Goal: Ask a question: Seek information or help from site administrators or community

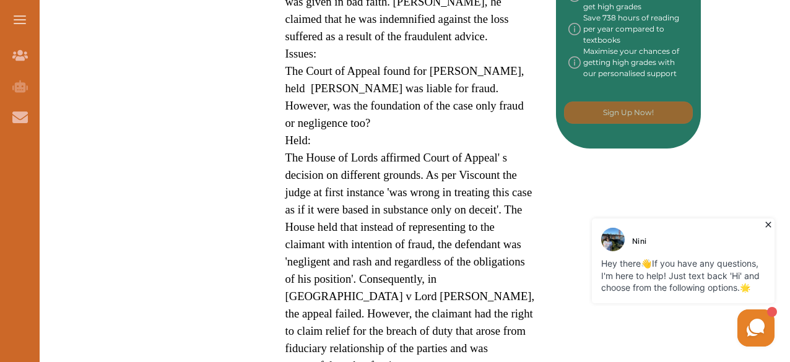
scroll to position [740, 0]
click at [688, 273] on p "Hey there 👋 If you have any questions, I'm here to help! Just text back 'Hi' an…" at bounding box center [683, 276] width 164 height 37
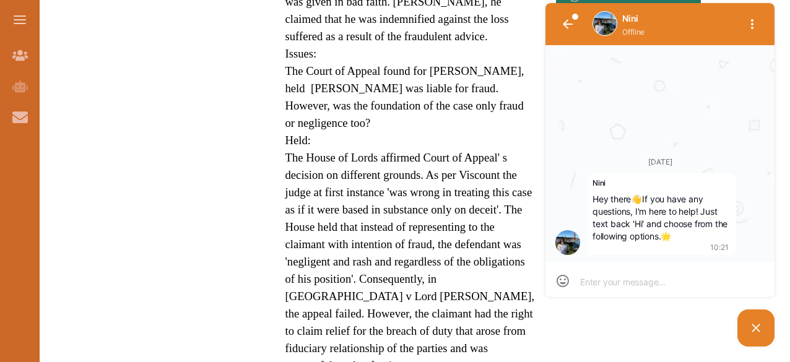
scroll to position [0, 0]
click at [627, 284] on textarea at bounding box center [660, 281] width 160 height 11
type textarea "g"
type textarea "go"
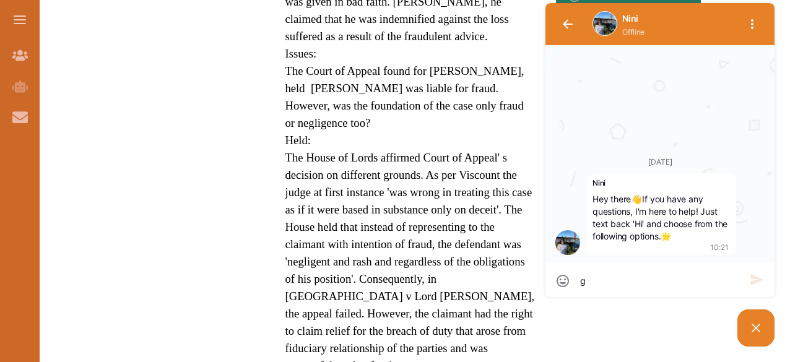
type textarea "go"
type textarea "g"
type textarea "R"
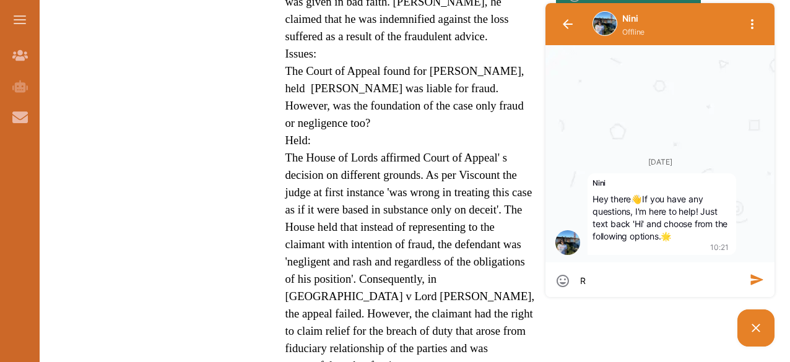
type textarea "Re"
type textarea "Res"
type textarea "Resp"
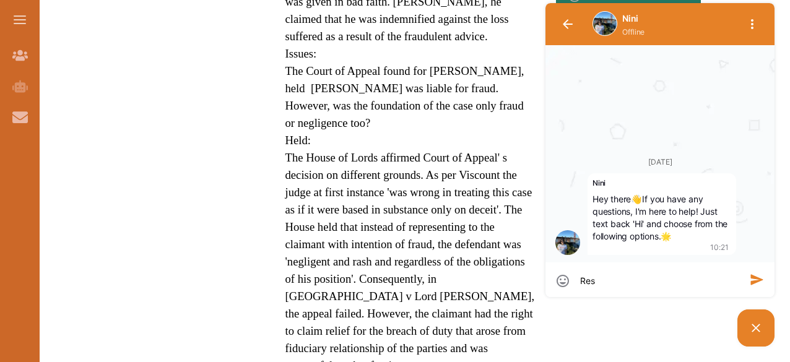
type textarea "Resp"
type textarea "Respe"
type textarea "Respec"
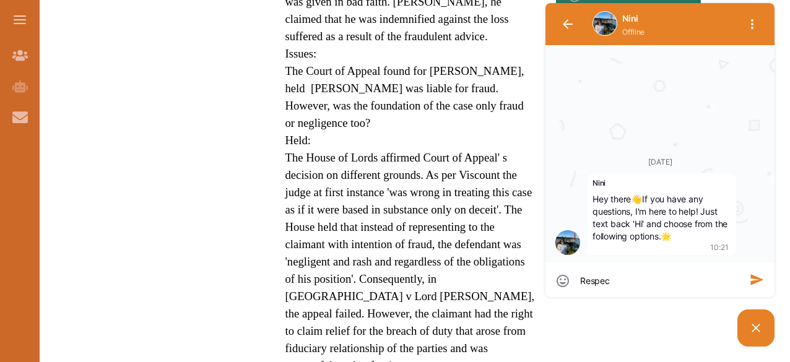
type textarea "Respect"
type textarea "Respectf"
type textarea "Respectfu"
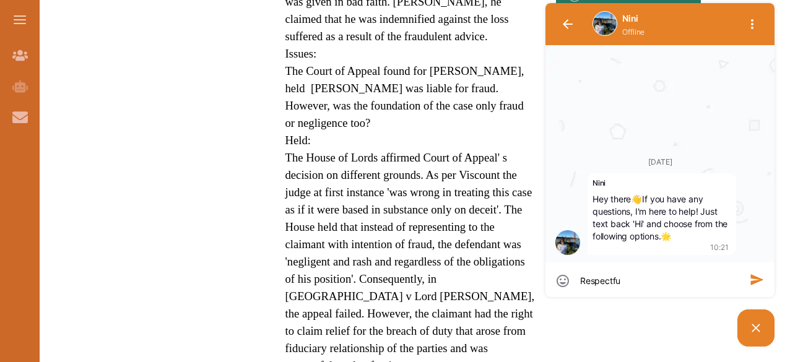
type textarea "Respectfu"
type textarea "Respectful"
type textarea "Respectfull"
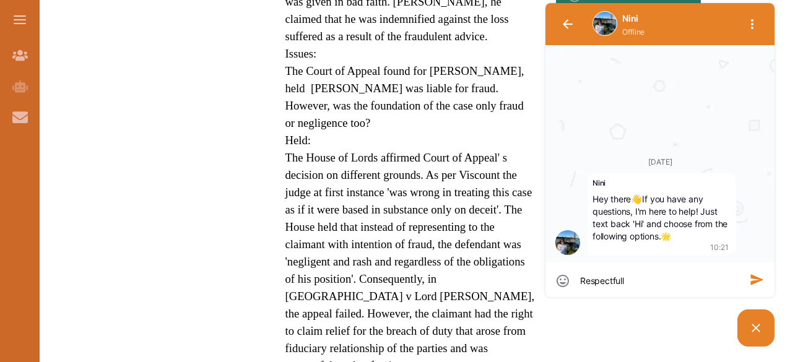
type textarea "Respectfully"
type textarea "Respectfully i"
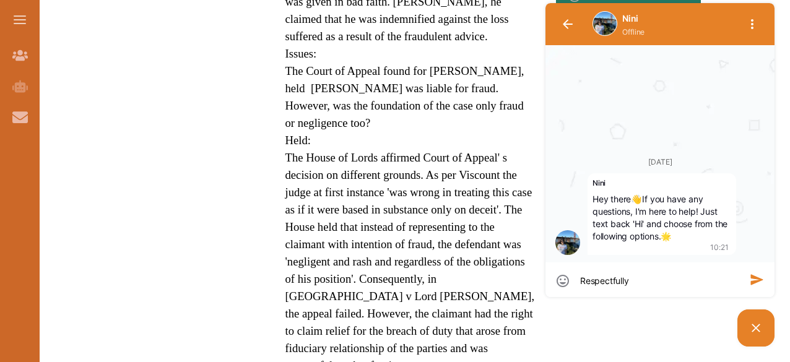
type textarea "Respectfully i"
type textarea "Respectfully i n"
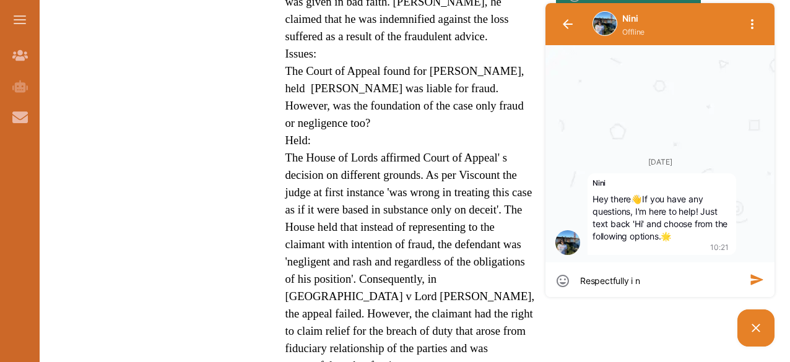
type textarea "Respectfully i ne"
type textarea "Respectfully i nee"
type textarea "Respectfully i need"
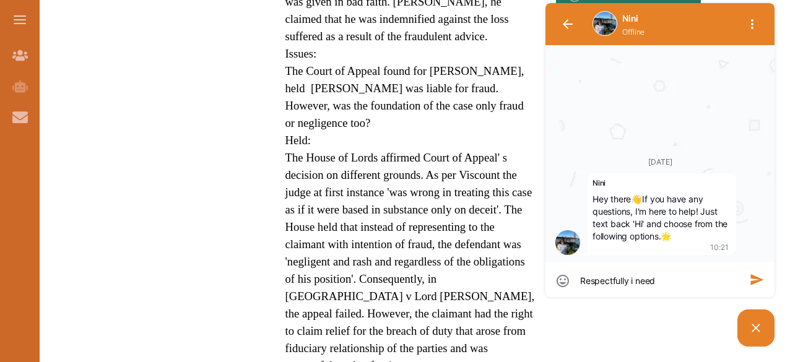
type textarea "Respectfully i need"
type textarea "Respectfully i need s"
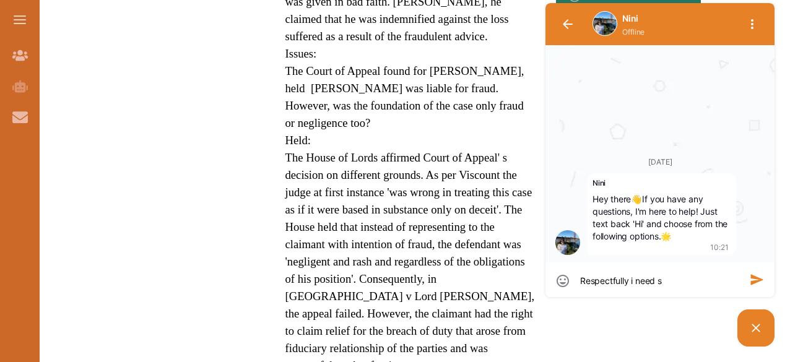
type textarea "Respectfully i need so"
type textarea "Respectfully i need som"
type textarea "Respectfully i need some"
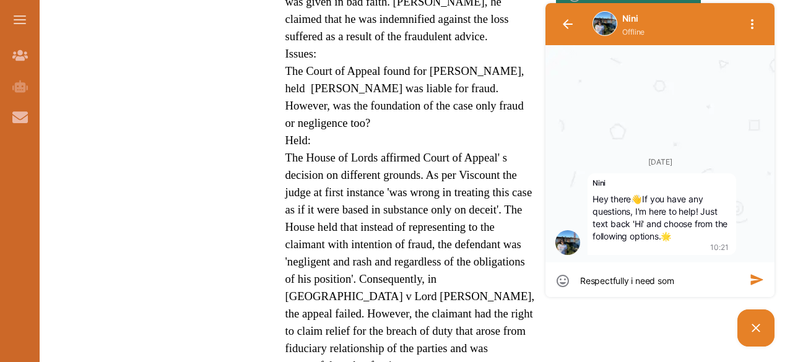
type textarea "Respectfully i need some"
type textarea "Respectfully i need some e"
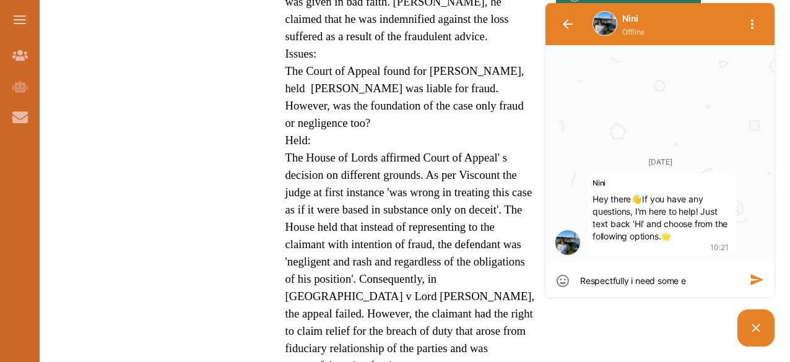
type textarea "Respectfully i need some ex"
type textarea "Respectfully i need some exp"
type textarea "Respectfully i need some expl"
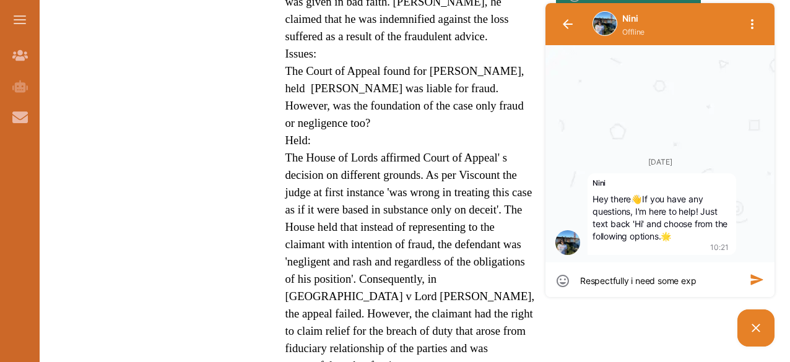
type textarea "Respectfully i need some expl"
type textarea "Respectfully i need some expla"
type textarea "Respectfully i need some explan"
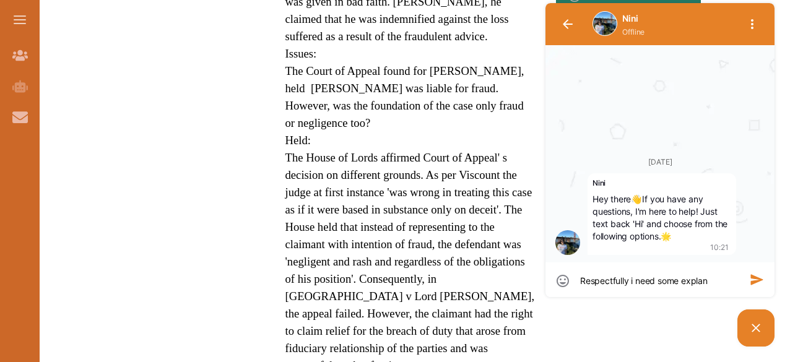
type textarea "Respectfully i need some explani"
type textarea "Respectfully i need some explanit"
type textarea "Respectfully i need some explaniti"
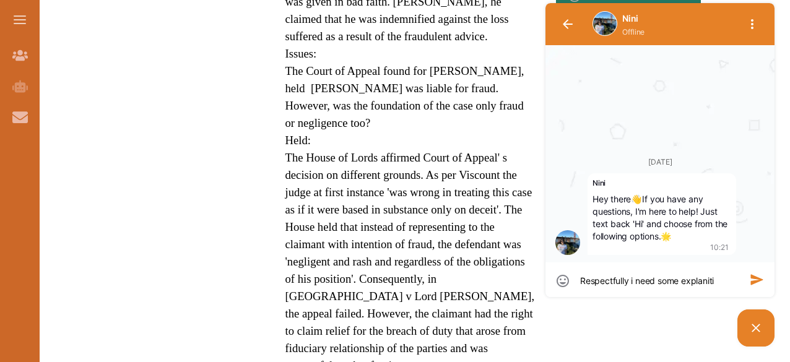
type textarea "Respectfully i need some explaniti"
type textarea "Respectfully i need some explanitio"
type textarea "Respectfully i need some explanition"
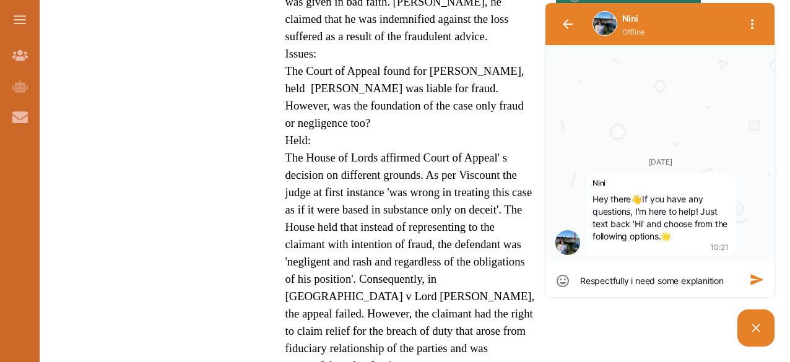
type textarea "Respectfully i need some explanition"
type textarea "Respectfully i need some explanition o"
type textarea "Respectfully i need some explanition of"
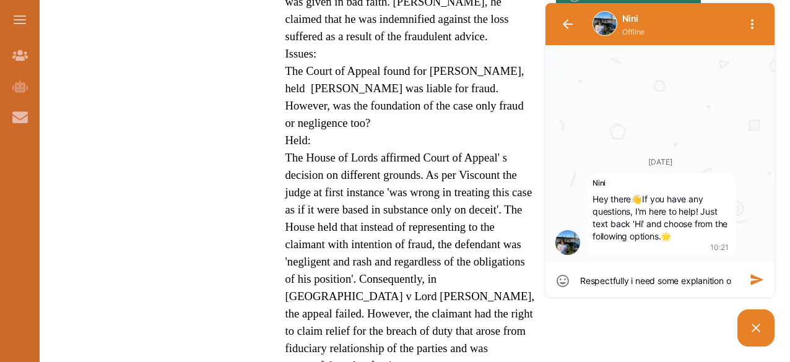
type textarea "Respectfully i need some explanition of"
type textarea "Respectfully i need some explanition of m"
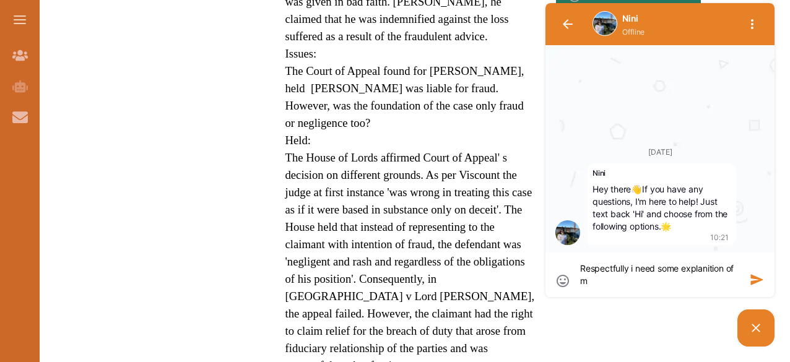
type textarea "Respectfully i need some explanition of mi"
type textarea "Respectfully i need some explanition of mis"
type textarea "Respectfully i need some explanition of misr"
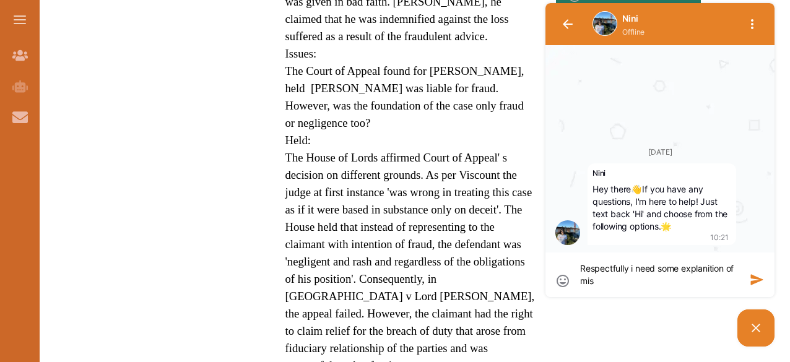
type textarea "Respectfully i need some explanition of misr"
type textarea "Respectfully i need some explanition of misre"
type textarea "Respectfully i need some explanition of misrep"
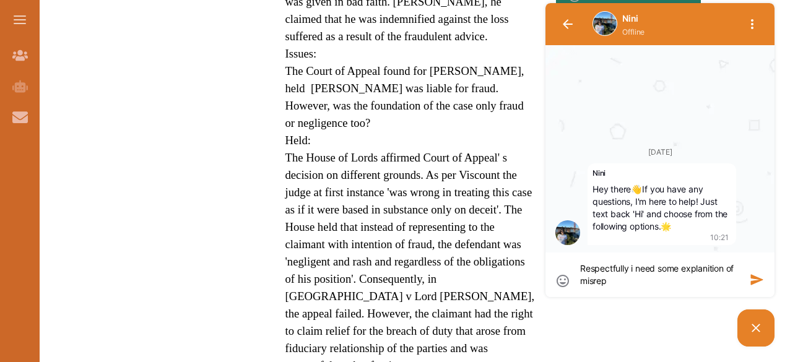
type textarea "Respectfully i need some explanition of misrepr"
type textarea "Respectfully i need some explanition of misrepre"
type textarea "Respectfully i need some explanition of misrepres"
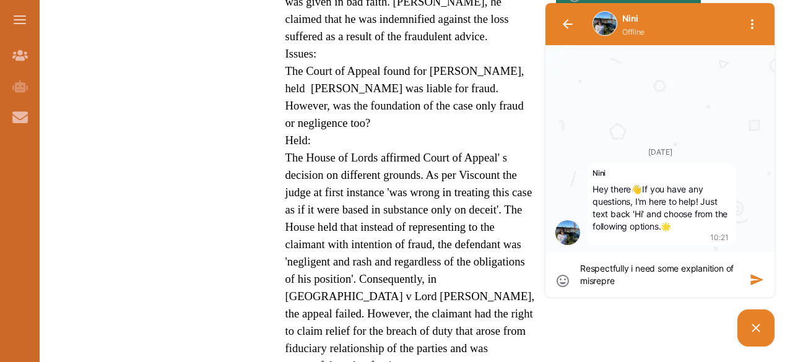
type textarea "Respectfully i need some explanition of misrepres"
type textarea "Respectfully i need some explanition of misreprese"
type textarea "Respectfully i need some explanition of misrepresen"
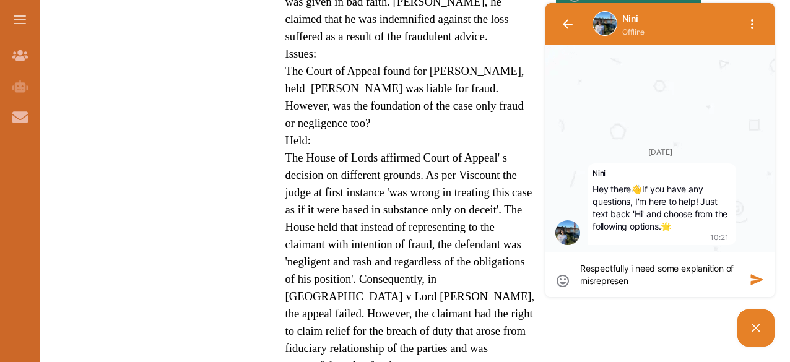
type textarea "Respectfully i need some explanition of misrepresent"
type textarea "Respectfully i need some explanition of misrepresenta"
type textarea "Respectfully i need some explanition of misrepresentat"
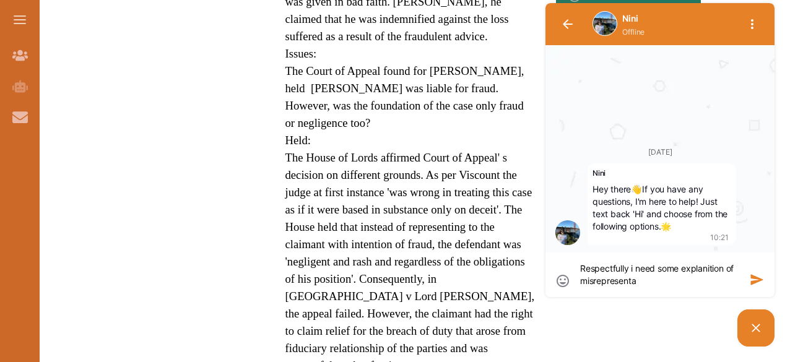
type textarea "Respectfully i need some explanition of misrepresentat"
type textarea "Respectfully i need some explanition of misrepresentati"
type textarea "Respectfully i need some explanition of misrepresentatio"
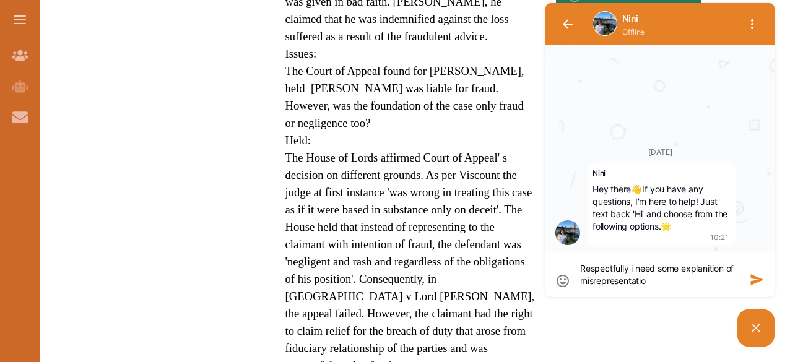
type textarea "Respectfully i need some explanition of misrepresentation"
type textarea "Respectfully i need some explanition of misrepresentation n"
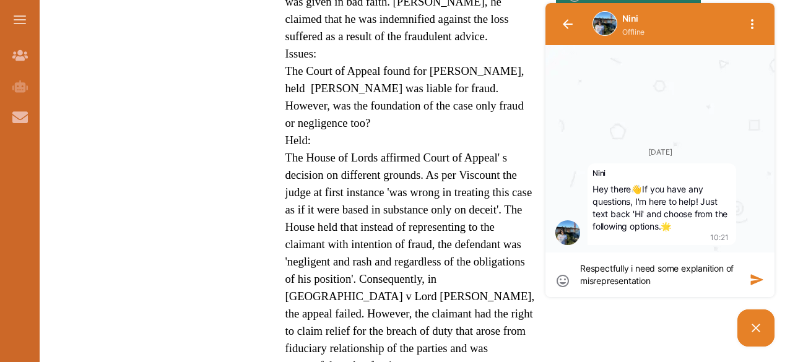
type textarea "Respectfully i need some explanition of misrepresentation n"
type textarea "Respectfully i need some explanition of misrepresentation"
type textarea "Respectfully i need some explanition of misrepresentation b"
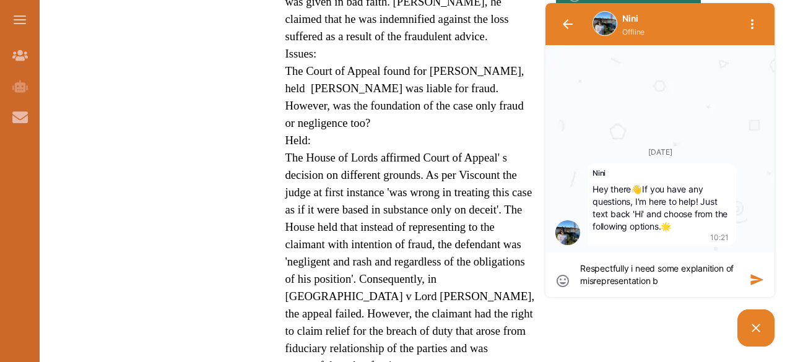
type textarea "Respectfully i need some explanition of misrepresentation by"
type textarea "Respectfully i need some explanition of misrepresentation by i"
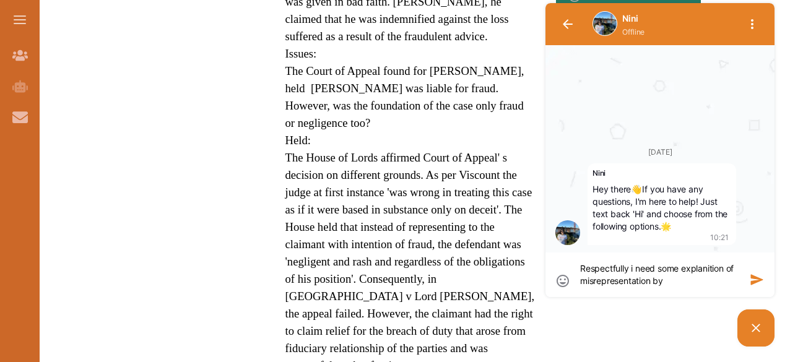
type textarea "Respectfully i need some explanition of misrepresentation by i"
type textarea "Respectfully i need some explanition of misrepresentation by"
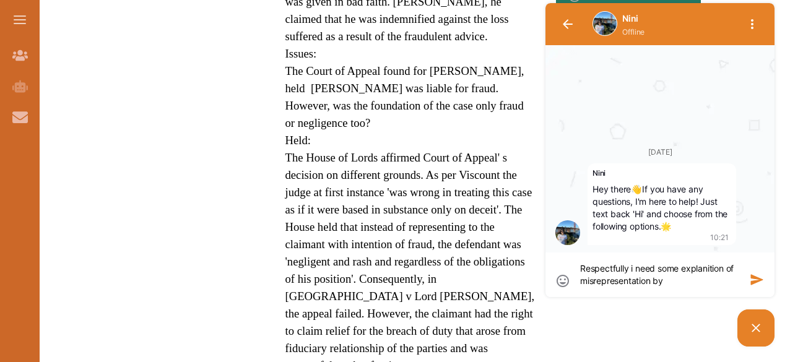
type textarea "Respectfully i need some explanition of misrepresentation b"
type textarea "Respectfully i need some explanition of misrepresentation"
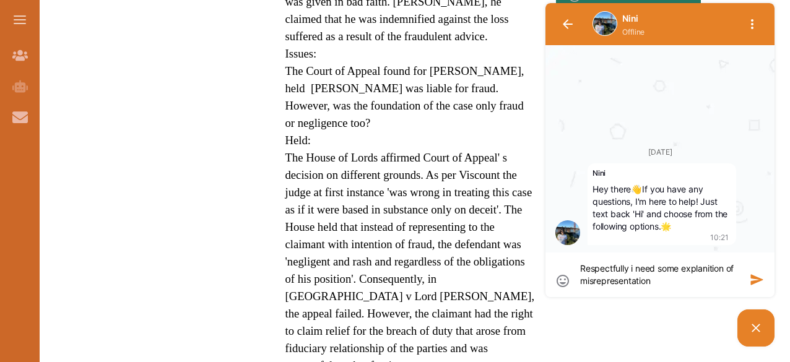
type textarea "Respectfully i need some explanition of misrepresentation"
type textarea "Respectfully i need some explanition of imisrepresentation"
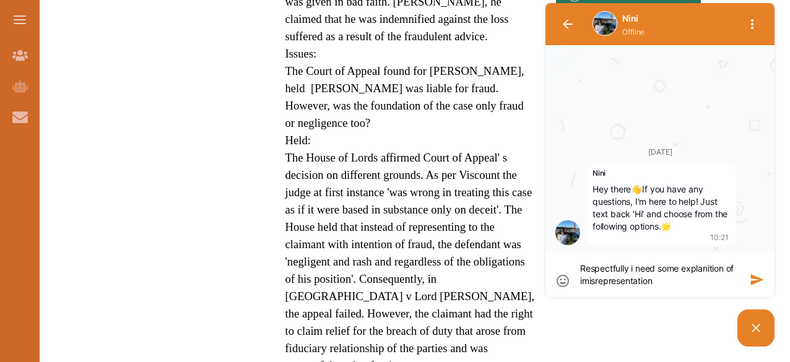
type textarea "Respectfully i need some explanition of inmisrepresentation"
type textarea "Respectfully i need some explanition of innmisrepresentation"
type textarea "Respectfully i need some explanition of innomisrepresentation"
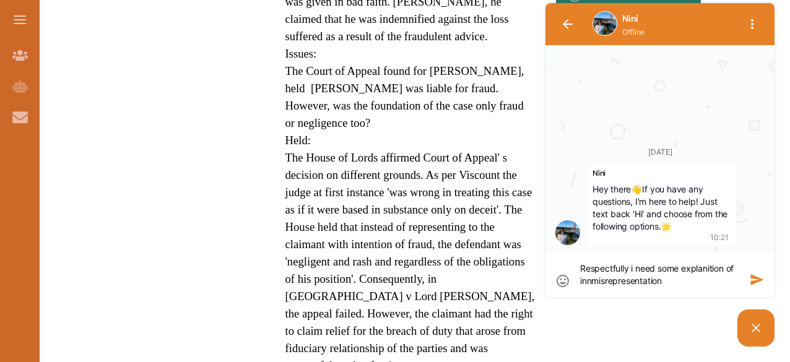
type textarea "Respectfully i need some explanition of innomisrepresentation"
type textarea "Respectfully i need some explanition of innocmisrepresentation"
type textarea "Respectfully i need some explanition of innocemisrepresentation"
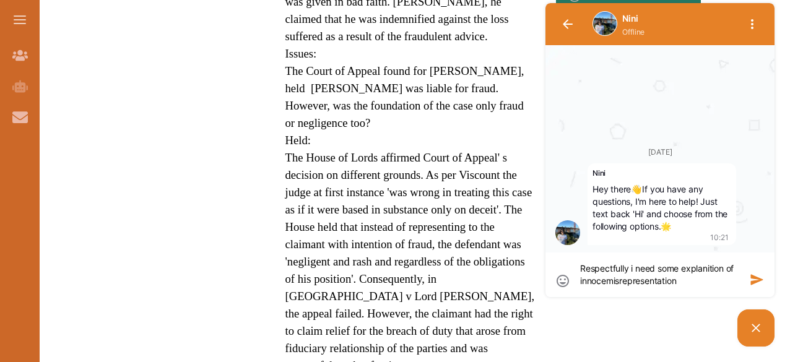
type textarea "Respectfully i need some explanition of innocenmisrepresentation"
type textarea "Respectfully i need some explanition of innocentmisrepresentation"
type textarea "Respectfully i need some explanition of innocent misrepresentation"
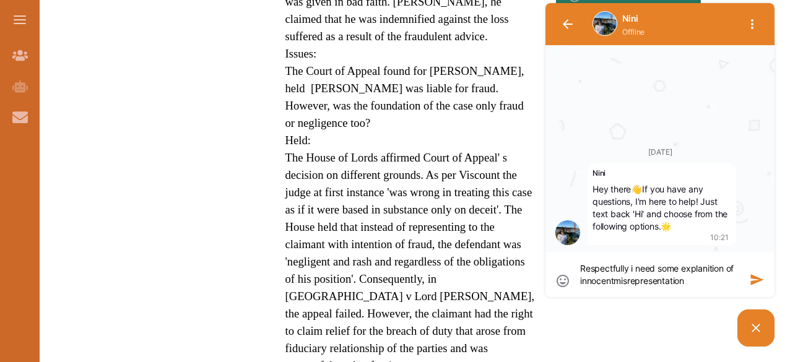
type textarea "Respectfully i need some explanition of innocent misrepresentation"
click at [712, 270] on textarea "Respectfully i need some explanition of innocent misrepresentation" at bounding box center [660, 275] width 160 height 25
type textarea "Respectfully i need some explantion of innocent misrepresentation"
type textarea "Respectfully i need some explanation of innocent misrepresentation"
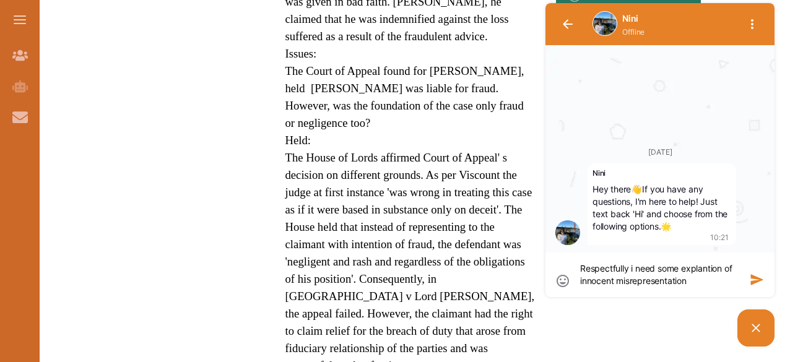
type textarea "Respectfully i need some explanation of innocent misrepresentation"
click at [760, 279] on icon "button" at bounding box center [757, 280] width 12 height 10
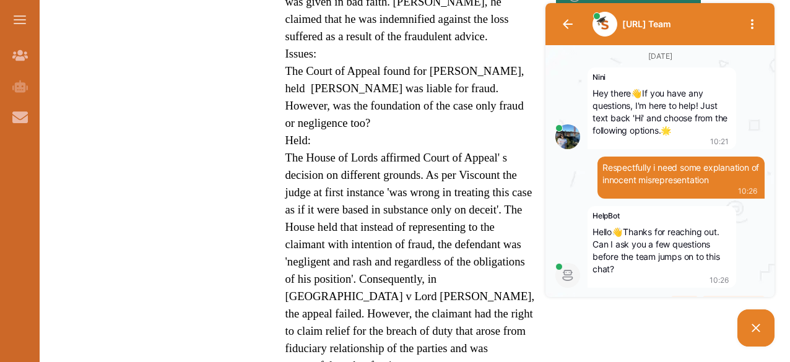
scroll to position [22, 0]
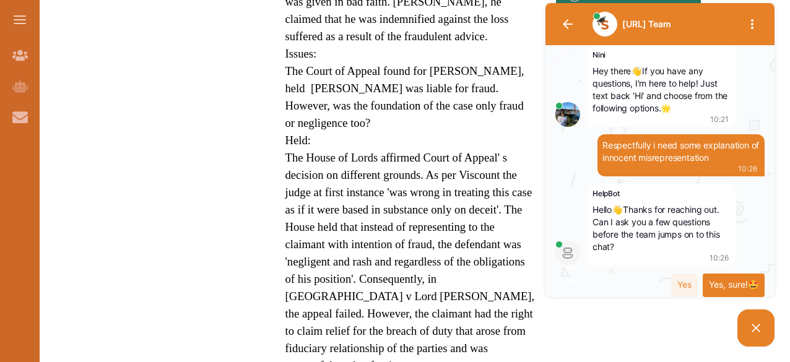
click at [715, 282] on div "Yes, sure!🤩" at bounding box center [734, 286] width 62 height 24
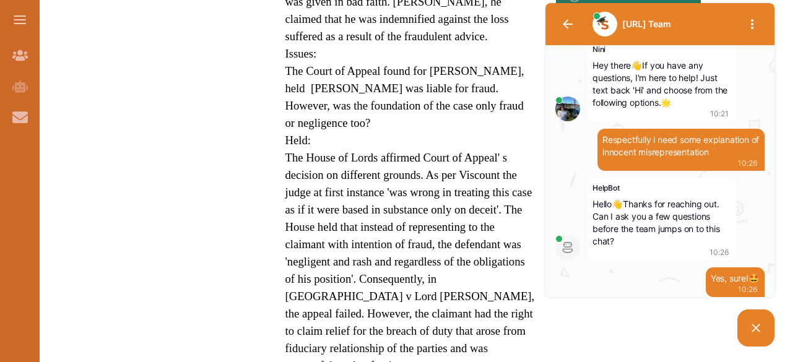
scroll to position [136, 0]
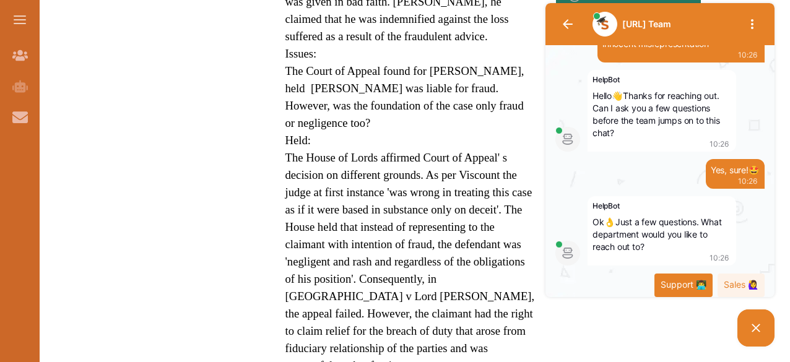
click at [678, 284] on div "Support 👨‍💻" at bounding box center [684, 286] width 58 height 24
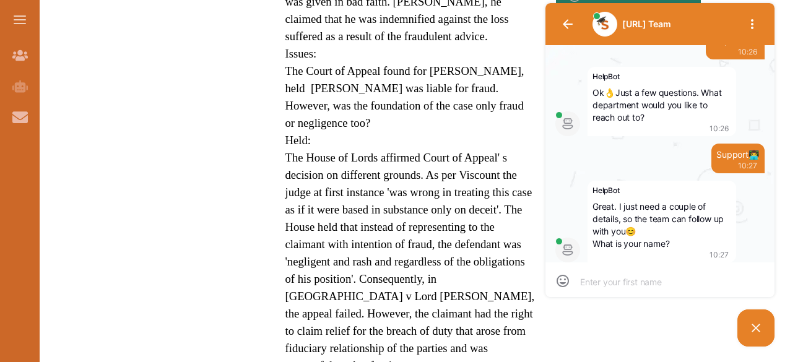
scroll to position [0, 0]
click at [614, 281] on textarea at bounding box center [660, 281] width 160 height 11
click at [11, 15] on button at bounding box center [20, 20] width 40 height 40
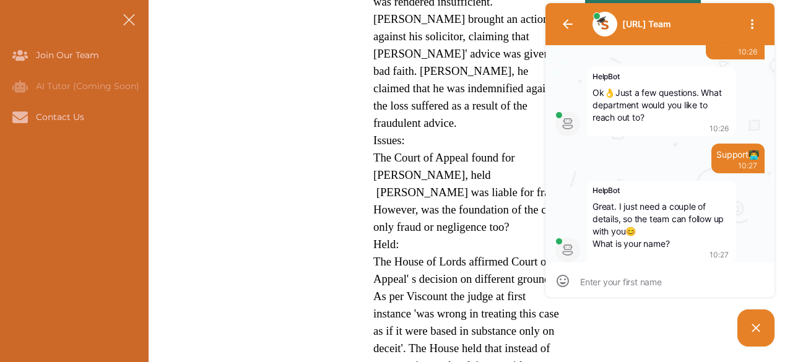
click at [26, 25] on nav "Join Our Team AI Tutor (Coming Soon) Contact Us" at bounding box center [74, 181] width 149 height 362
click at [141, 11] on button at bounding box center [129, 20] width 40 height 40
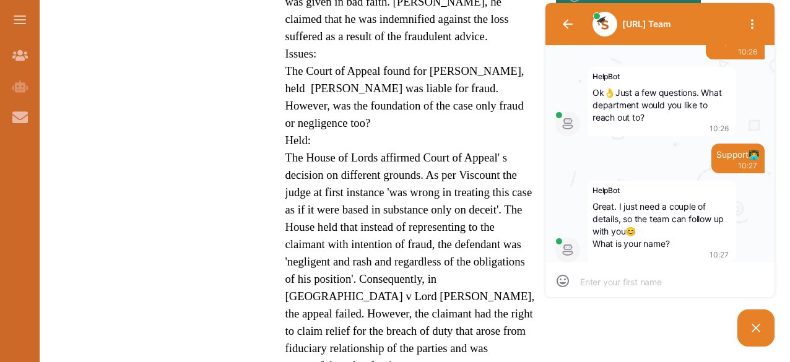
click at [592, 280] on textarea at bounding box center [660, 281] width 160 height 11
type textarea "j"
type textarea "jo"
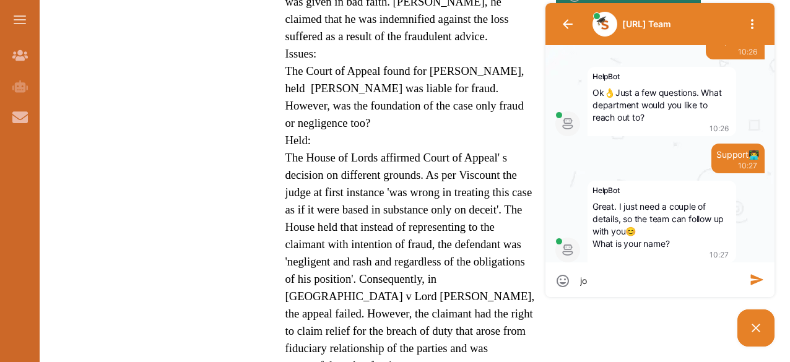
type textarea "[PERSON_NAME]"
type textarea "joshu"
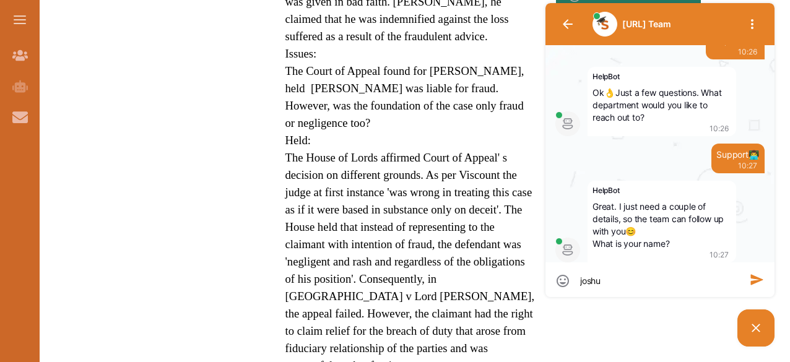
type textarea "joshu"
type textarea "[PERSON_NAME]"
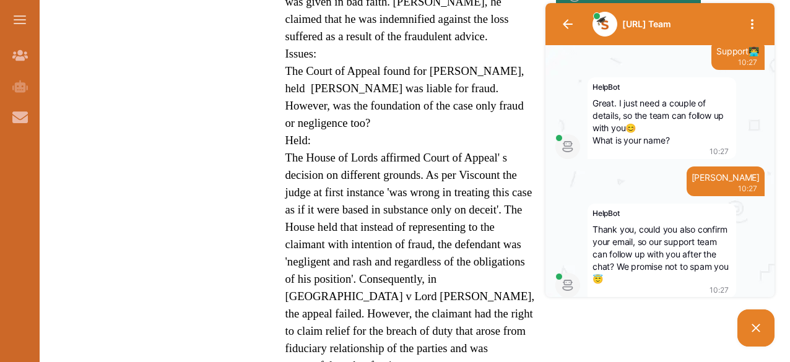
scroll to position [357, 0]
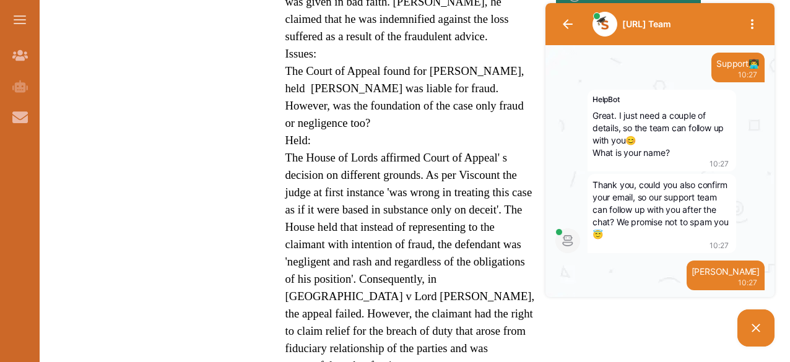
click at [599, 282] on div "[PERSON_NAME] 10:27" at bounding box center [660, 276] width 209 height 30
click at [653, 284] on div "[PERSON_NAME] 10:27" at bounding box center [660, 276] width 209 height 30
drag, startPoint x: 640, startPoint y: 263, endPoint x: 655, endPoint y: 276, distance: 20.2
click at [655, 276] on div "[PERSON_NAME] 10:27" at bounding box center [660, 276] width 209 height 30
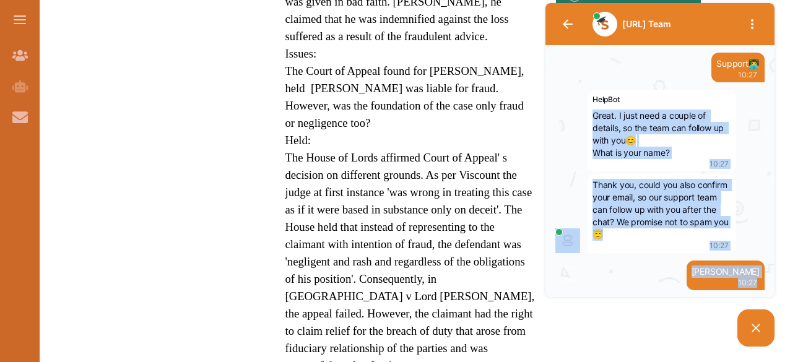
drag, startPoint x: 588, startPoint y: 274, endPoint x: 663, endPoint y: 89, distance: 199.0
click at [624, 282] on div "[PERSON_NAME] 10:27" at bounding box center [660, 276] width 209 height 30
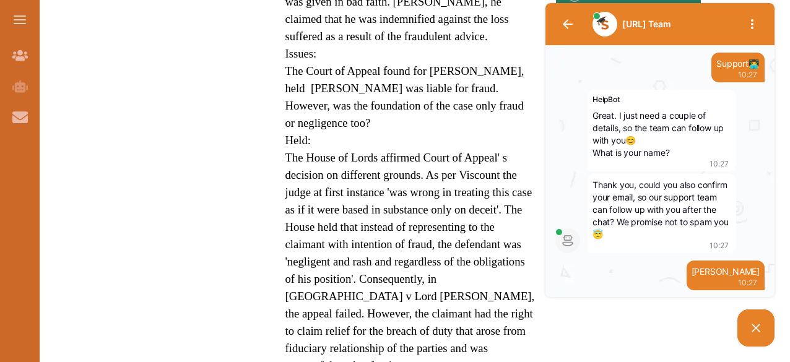
click at [756, 272] on span "[PERSON_NAME]" at bounding box center [726, 271] width 68 height 11
click at [756, 273] on span "[PERSON_NAME]" at bounding box center [726, 271] width 68 height 11
click at [748, 19] on icon "button" at bounding box center [752, 24] width 15 height 15
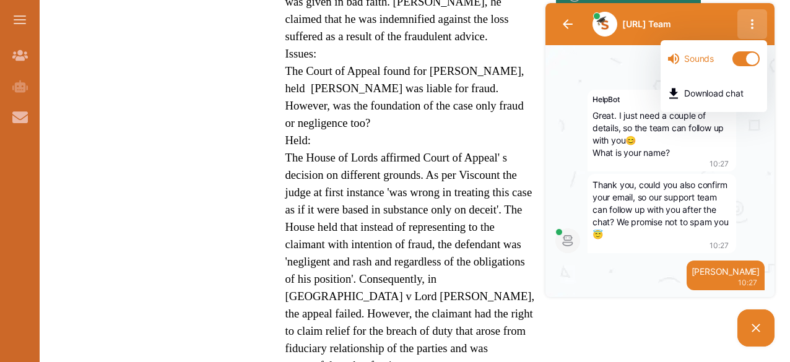
click at [603, 276] on div "[PERSON_NAME] 10:27" at bounding box center [660, 276] width 209 height 30
click at [565, 234] on img at bounding box center [568, 241] width 25 height 25
click at [566, 22] on icon "button" at bounding box center [568, 23] width 10 height 9
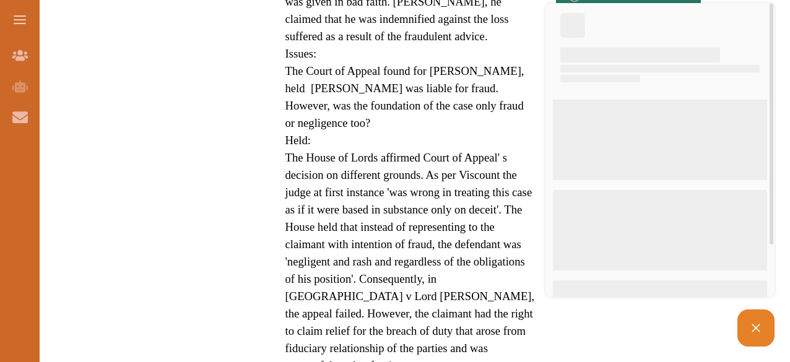
click at [481, 45] on p "Issues:" at bounding box center [411, 53] width 251 height 17
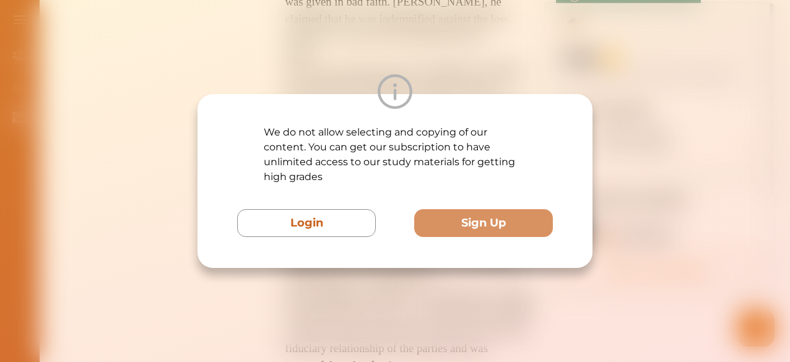
click at [445, 62] on div "We do not allow selecting and copying of our content. You can get our subscript…" at bounding box center [395, 181] width 790 height 362
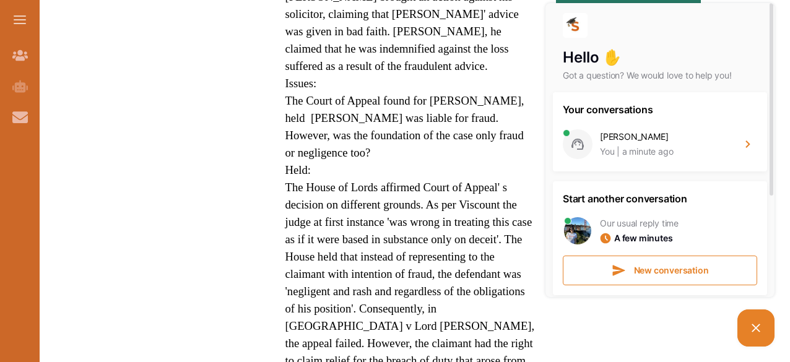
scroll to position [705, 0]
